Goal: Task Accomplishment & Management: Manage account settings

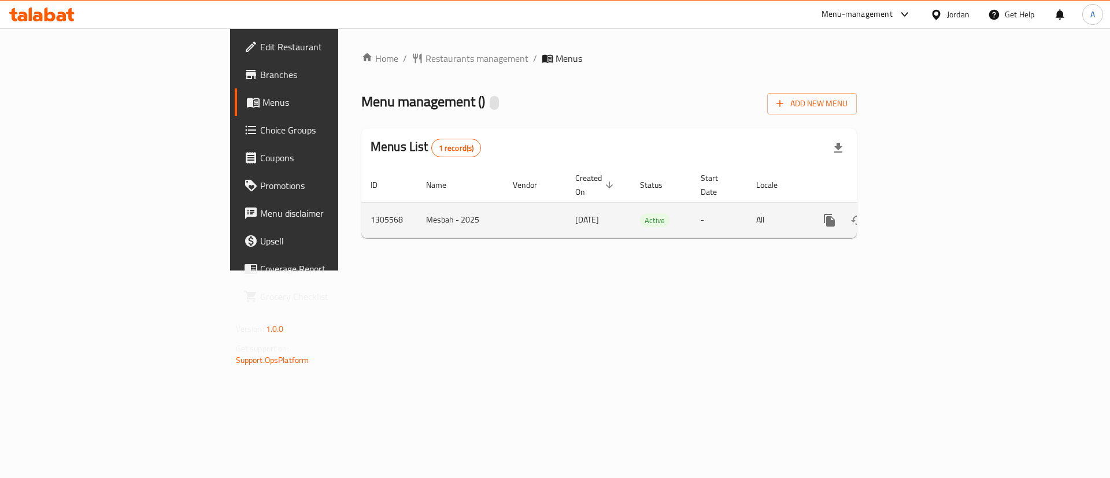
click at [927, 206] on link "enhanced table" at bounding box center [913, 220] width 28 height 28
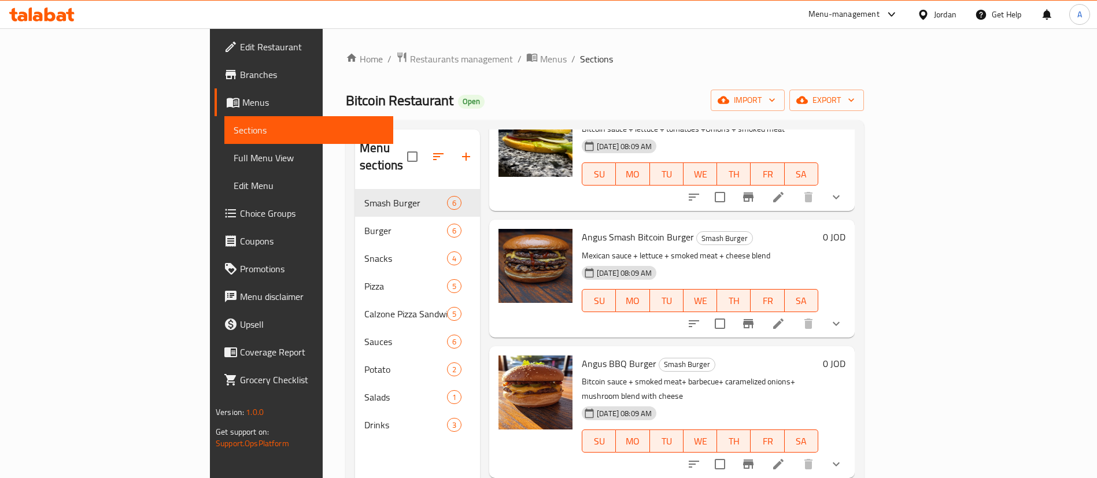
scroll to position [173, 0]
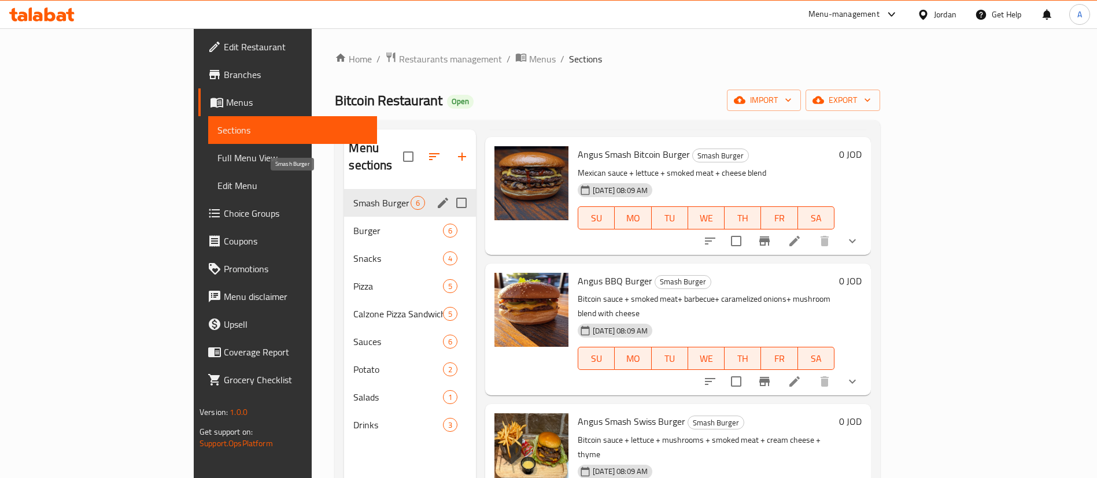
click at [353, 224] on span "Burger" at bounding box center [398, 231] width 90 height 14
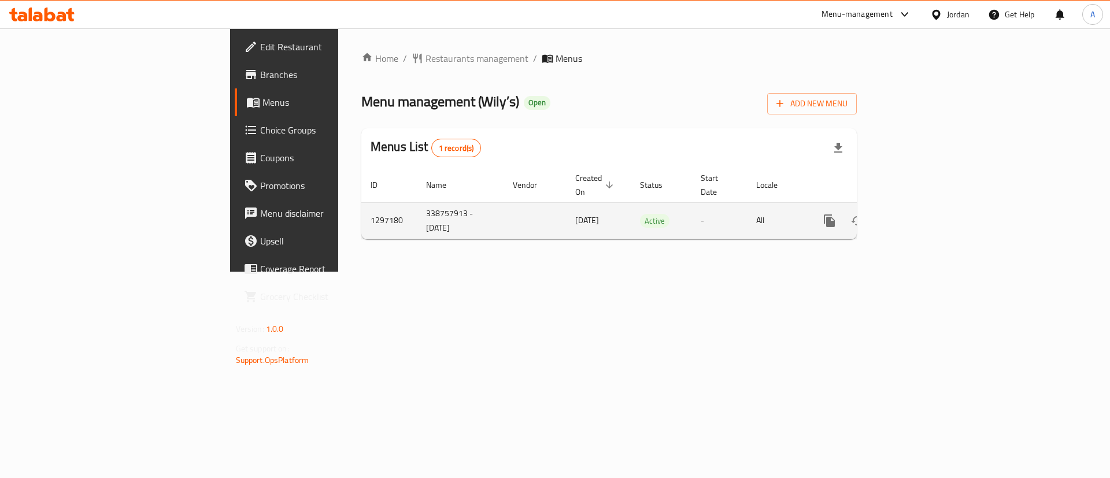
click at [936, 204] on td "enhanced table" at bounding box center [872, 220] width 130 height 36
click at [920, 214] on icon "enhanced table" at bounding box center [913, 221] width 14 height 14
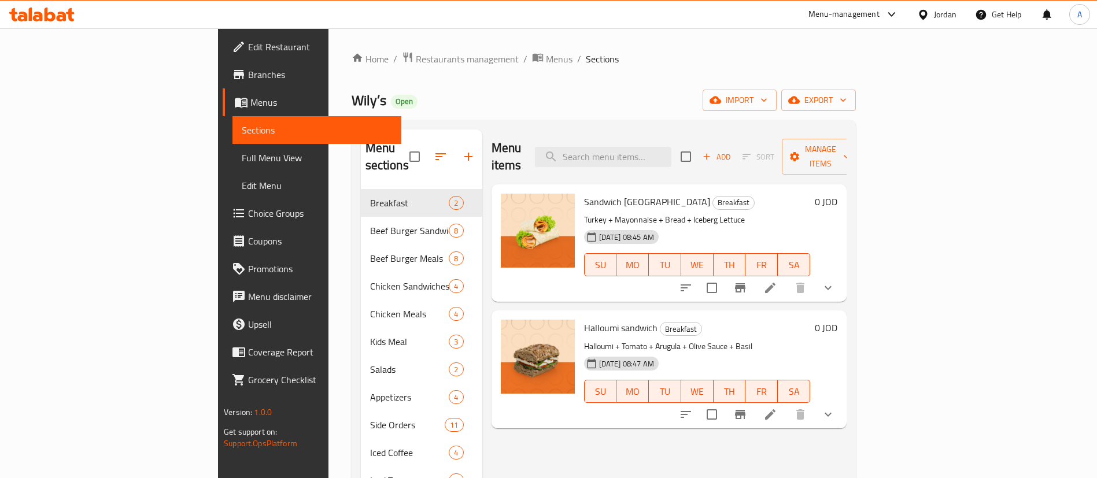
click at [248, 207] on span "Choice Groups" at bounding box center [320, 213] width 144 height 14
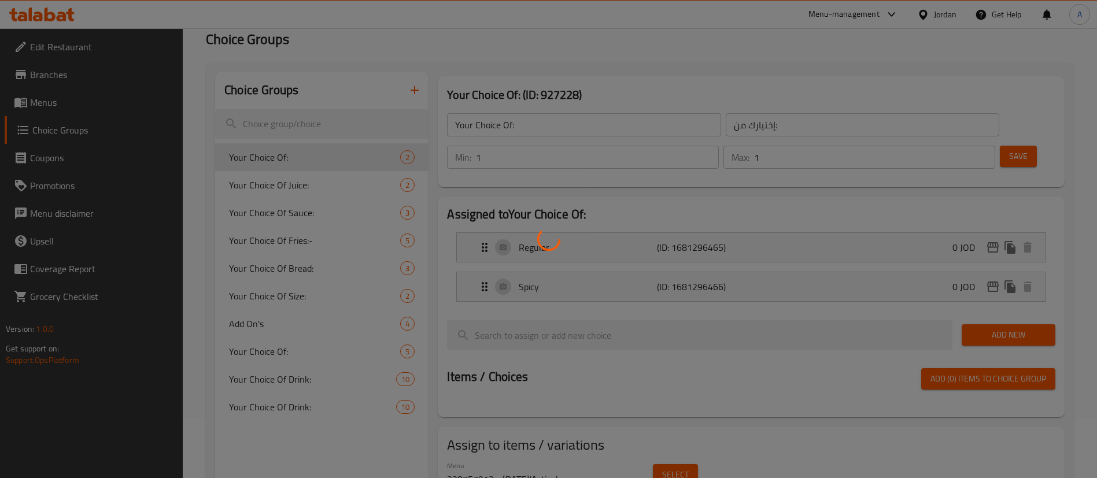
scroll to position [87, 0]
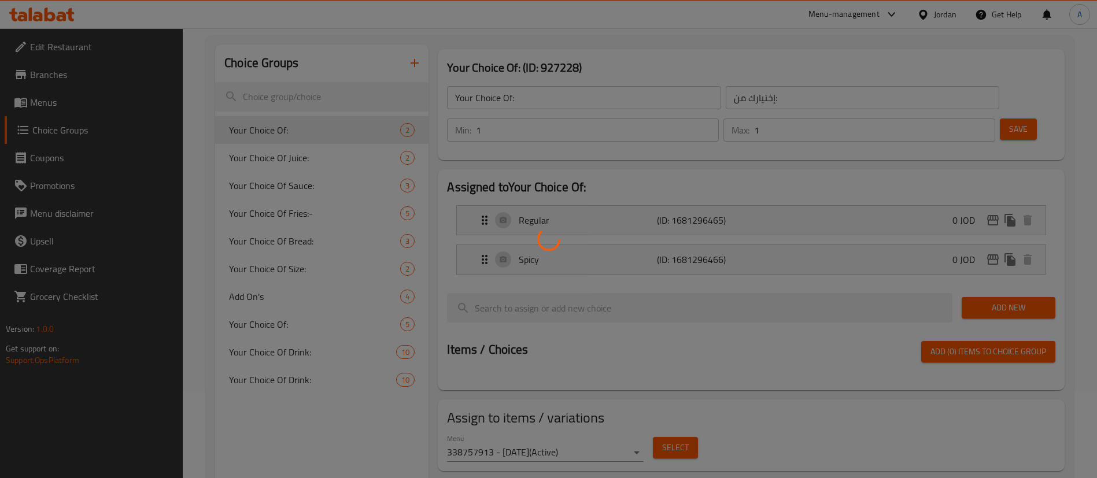
click at [300, 261] on div at bounding box center [548, 239] width 1097 height 478
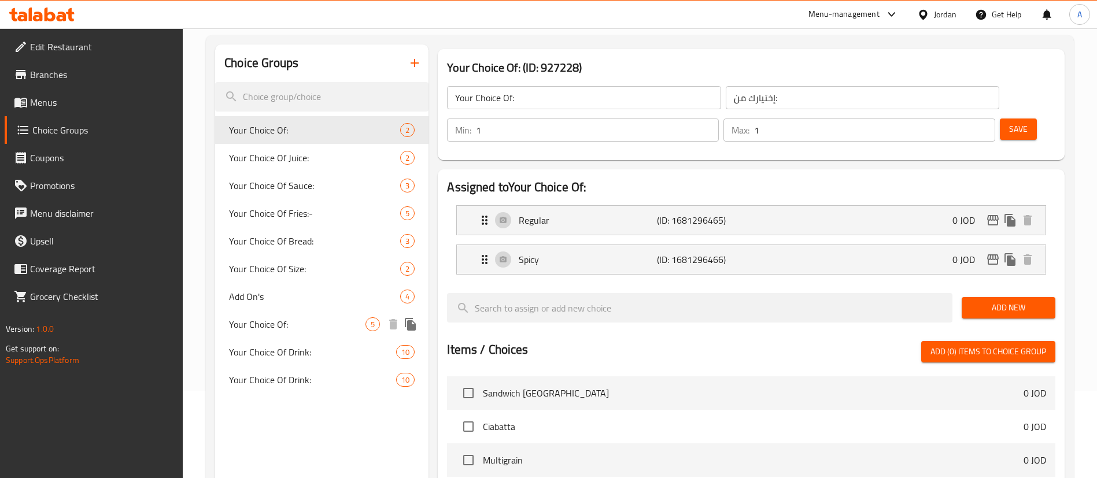
click at [242, 333] on div "Your Choice Of: 5" at bounding box center [321, 325] width 213 height 28
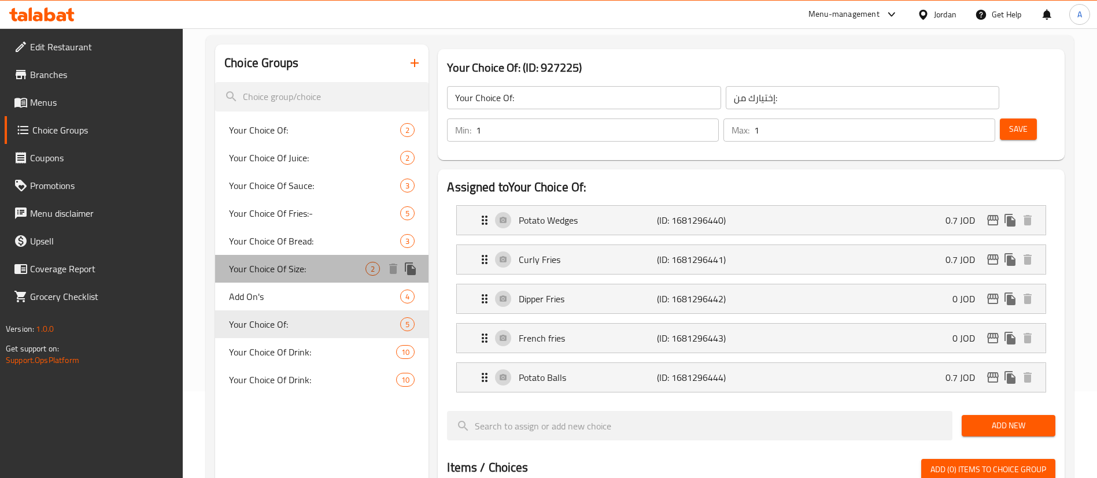
click at [300, 269] on span "Your Choice Of Size:" at bounding box center [297, 269] width 136 height 14
type input "Your Choice Of Size:"
type input "اختيارك للحجم"
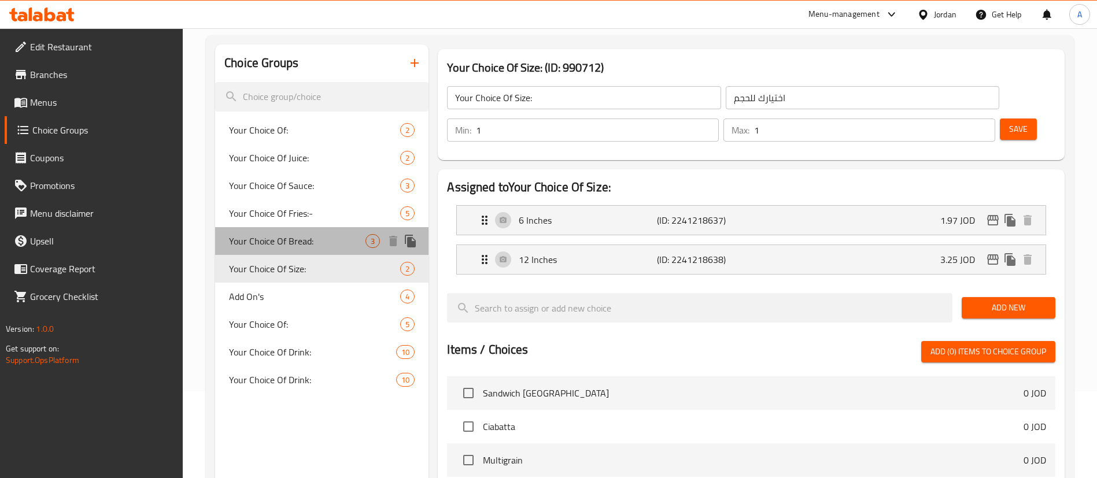
click at [331, 234] on span "Your Choice Of Bread:" at bounding box center [297, 241] width 136 height 14
type input "Your Choice Of Bread:"
type input "اختيارك للخبز"
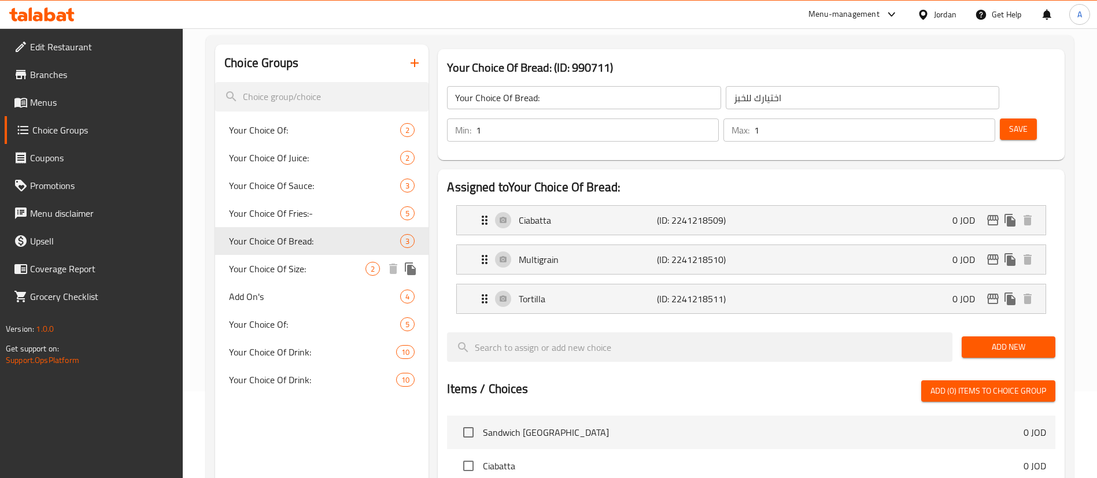
click at [299, 274] on span "Your Choice Of Size:" at bounding box center [297, 269] width 136 height 14
type input "Your Choice Of Size:"
type input "اختيارك للحجم"
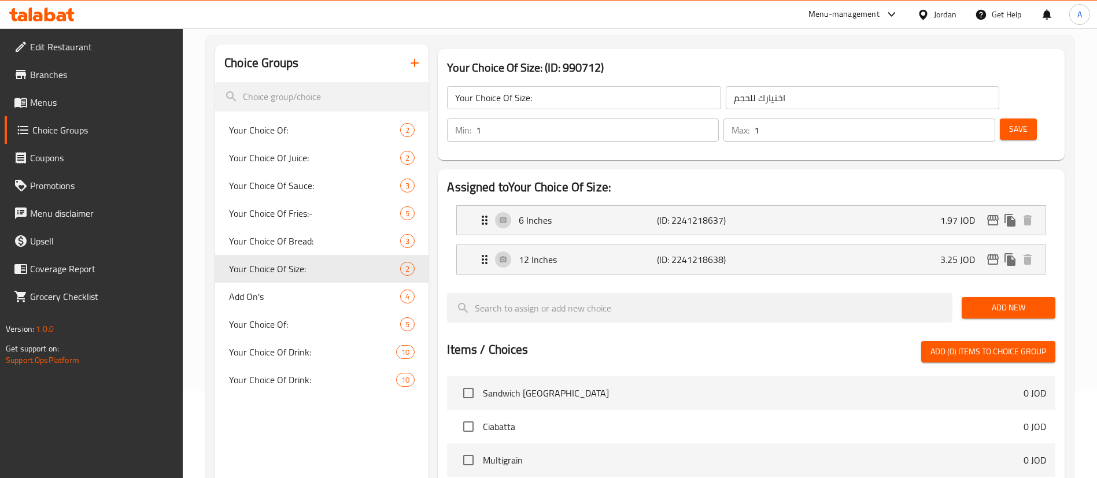
click at [1037, 301] on span "Add New" at bounding box center [1008, 308] width 75 height 14
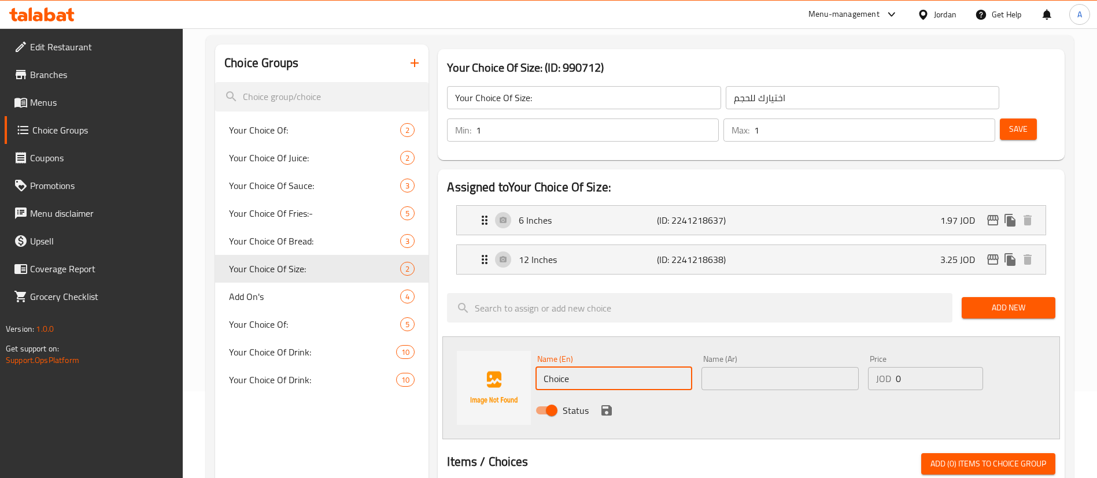
drag, startPoint x: 658, startPoint y: 350, endPoint x: 462, endPoint y: 350, distance: 196.0
click at [463, 353] on div "Name (En) Choice Name (En) Name (Ar) Name (Ar) Price JOD 0 Price Status" at bounding box center [751, 388] width 618 height 103
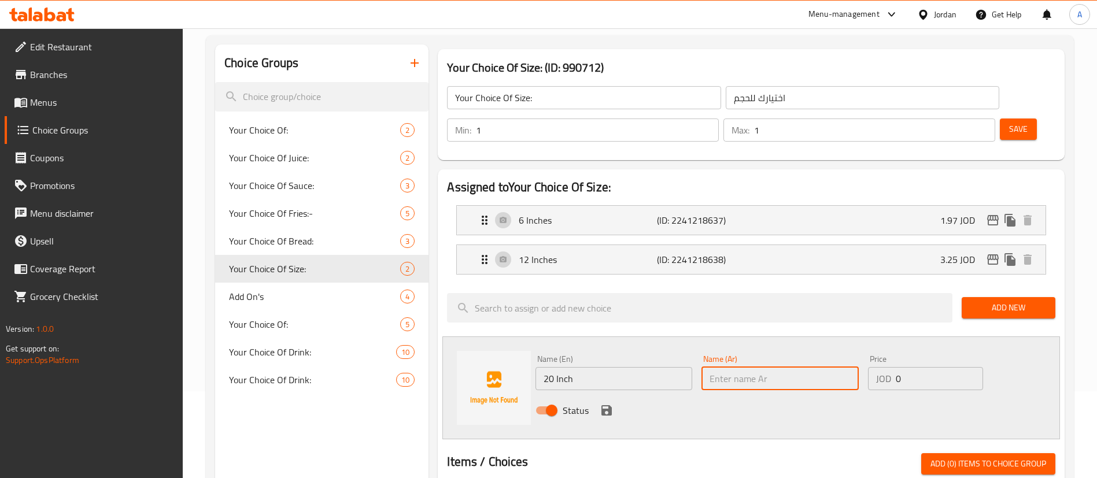
click at [590, 367] on input "20 Inch" at bounding box center [613, 378] width 157 height 23
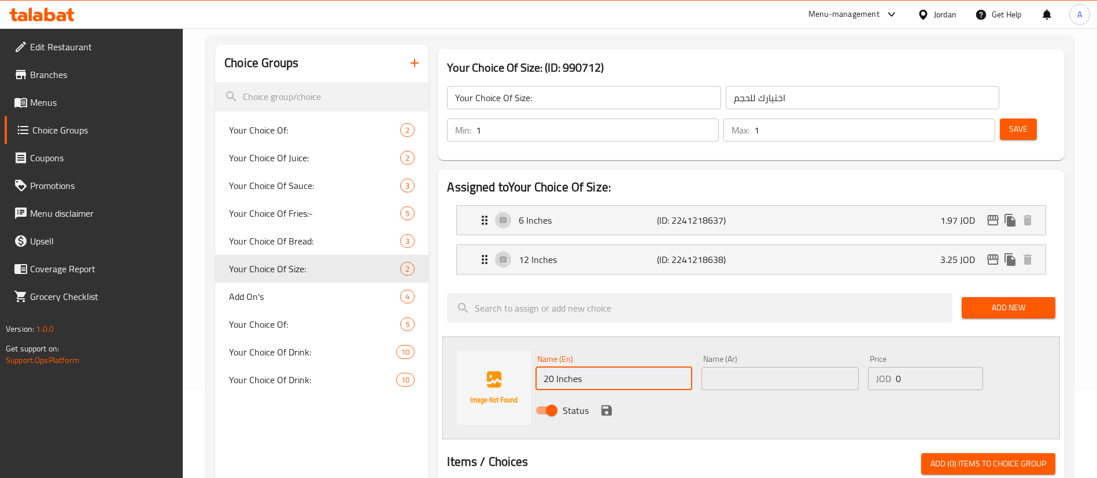
type input "20 Inches"
click at [764, 367] on input "text" at bounding box center [779, 378] width 157 height 23
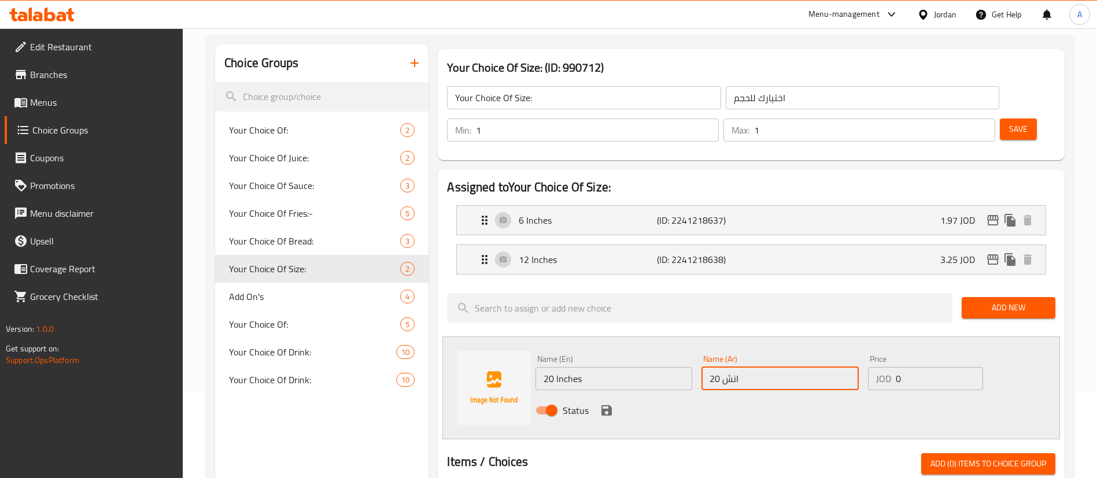
type input "20 انش"
click at [936, 367] on input "0" at bounding box center [939, 378] width 87 height 23
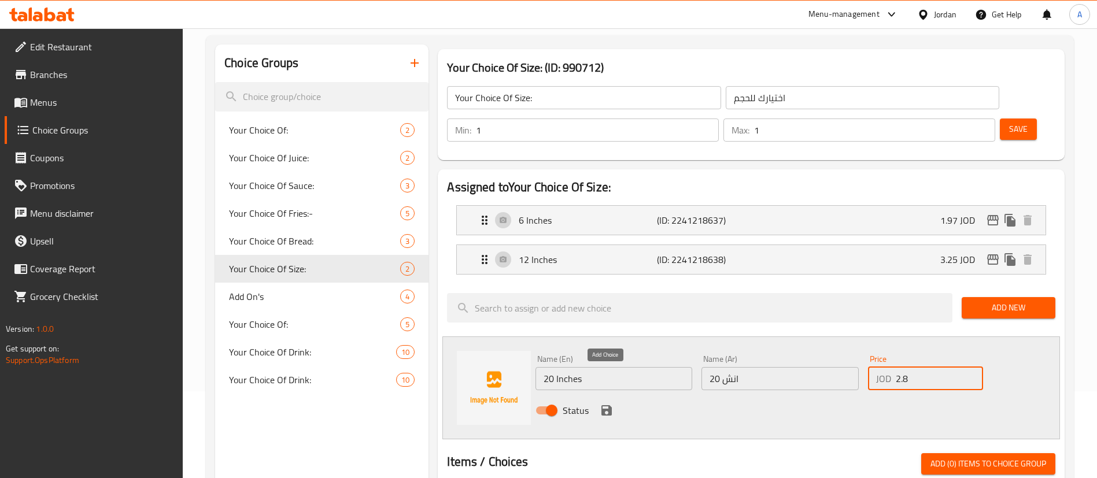
type input "2.8"
drag, startPoint x: 613, startPoint y: 377, endPoint x: 622, endPoint y: 372, distance: 10.3
click at [612, 404] on icon "save" at bounding box center [607, 411] width 14 height 14
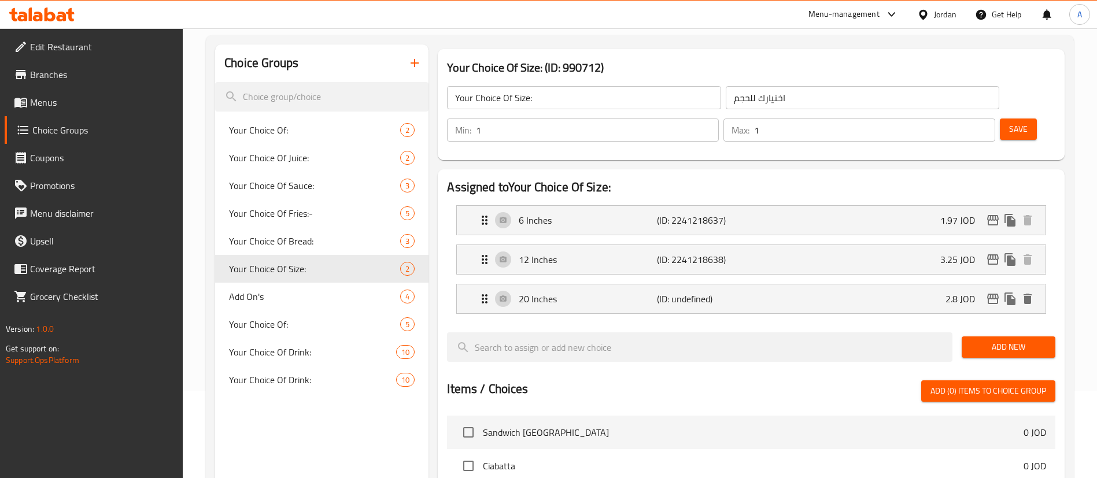
drag, startPoint x: 1003, startPoint y: 97, endPoint x: 998, endPoint y: 101, distance: 7.0
click at [1009, 122] on span "Save" at bounding box center [1018, 129] width 19 height 14
